Goal: Task Accomplishment & Management: Manage account settings

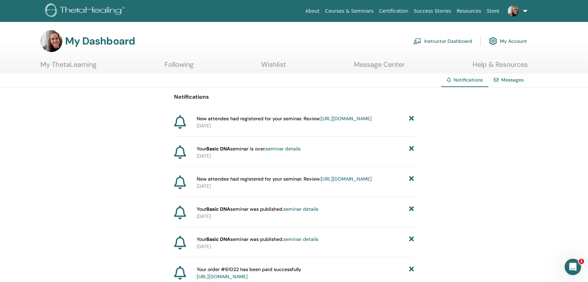
click at [449, 41] on link "Instructor Dashboard" at bounding box center [442, 41] width 59 height 15
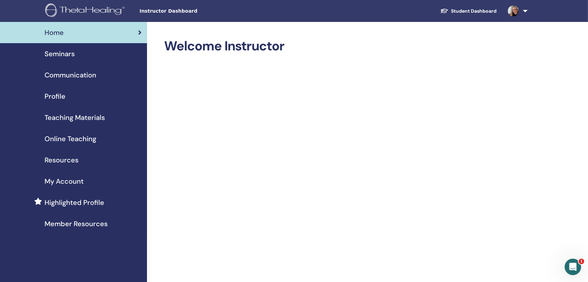
click at [98, 52] on div "Seminars" at bounding box center [73, 54] width 136 height 10
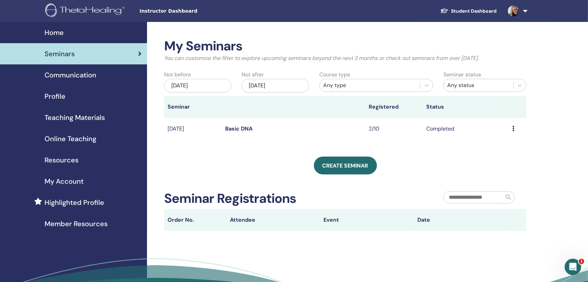
click at [514, 129] on icon at bounding box center [514, 128] width 2 height 5
click at [450, 130] on td "Completed" at bounding box center [466, 129] width 86 height 22
click at [513, 128] on icon at bounding box center [514, 128] width 2 height 5
click at [505, 132] on link "Preview" at bounding box center [498, 133] width 20 height 7
click at [514, 127] on icon at bounding box center [514, 128] width 2 height 5
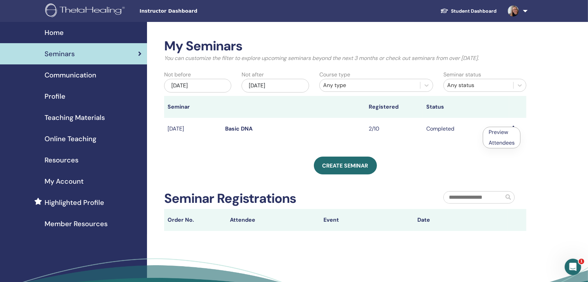
click at [508, 144] on link "Attendees" at bounding box center [502, 142] width 26 height 7
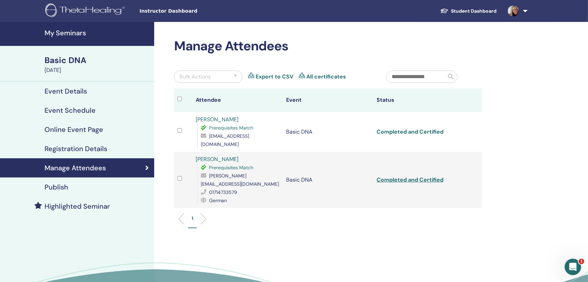
click at [419, 128] on link "Completed and Certified" at bounding box center [410, 131] width 67 height 7
click at [361, 188] on td "Basic DNA" at bounding box center [328, 180] width 90 height 56
click at [400, 176] on link "Completed and Certified" at bounding box center [410, 179] width 67 height 7
click at [292, 215] on ul "1" at bounding box center [328, 221] width 296 height 13
